Goal: Transaction & Acquisition: Subscribe to service/newsletter

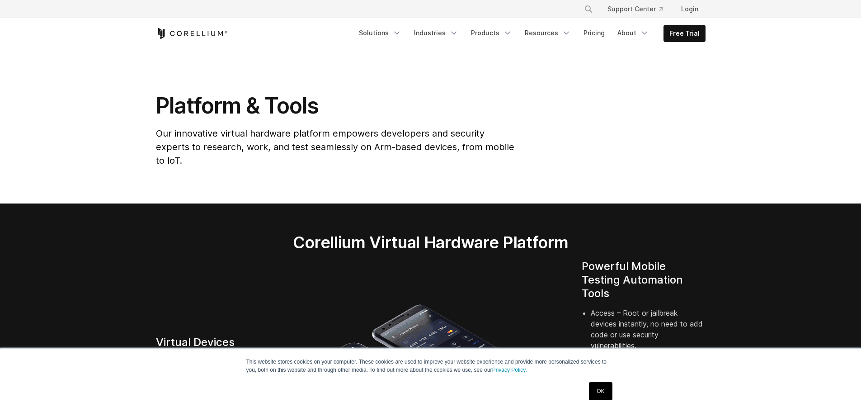
click at [601, 395] on link "OK" at bounding box center [600, 391] width 23 height 18
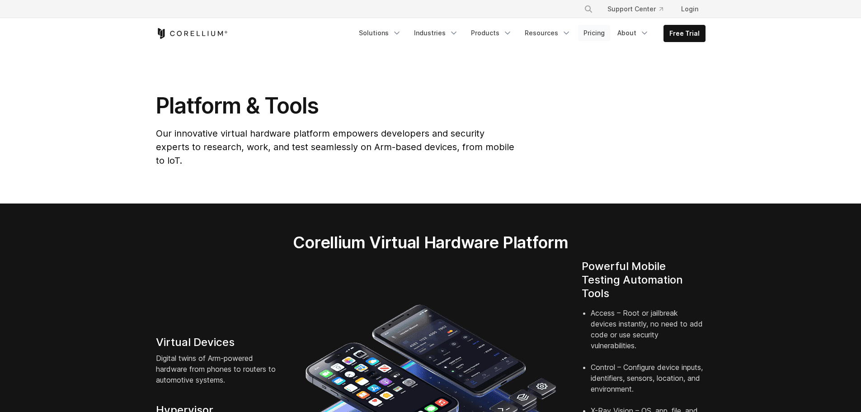
click at [604, 35] on link "Pricing" at bounding box center [594, 33] width 32 height 16
drag, startPoint x: 689, startPoint y: 34, endPoint x: 665, endPoint y: 42, distance: 25.3
click at [689, 34] on link "Free Trial" at bounding box center [684, 33] width 41 height 16
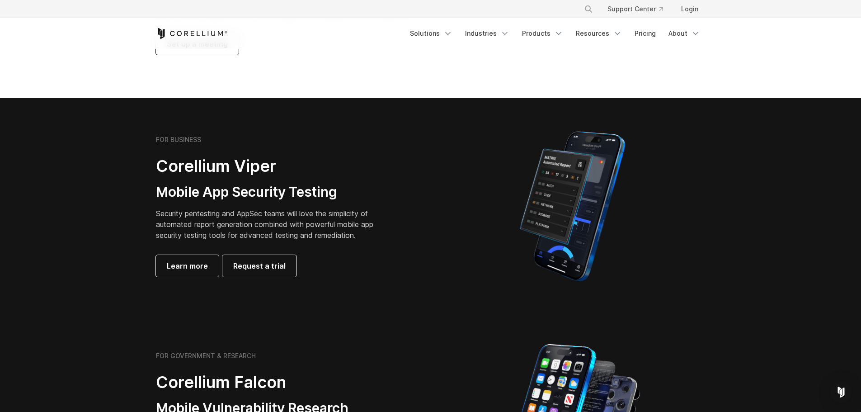
scroll to position [181, 0]
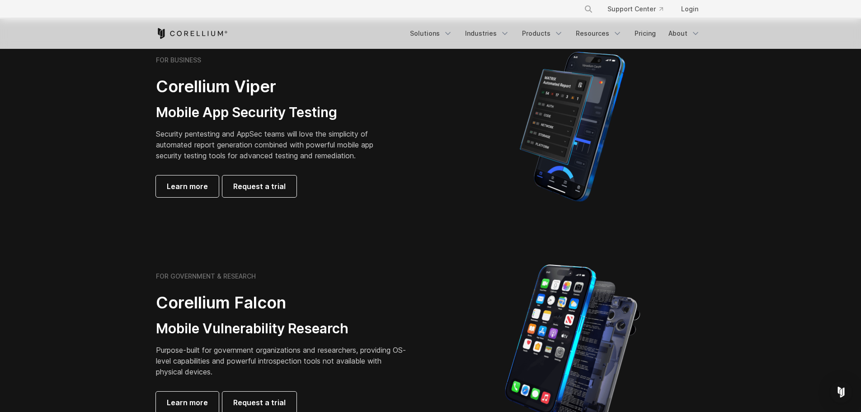
scroll to position [271, 0]
